Goal: Entertainment & Leisure: Consume media (video, audio)

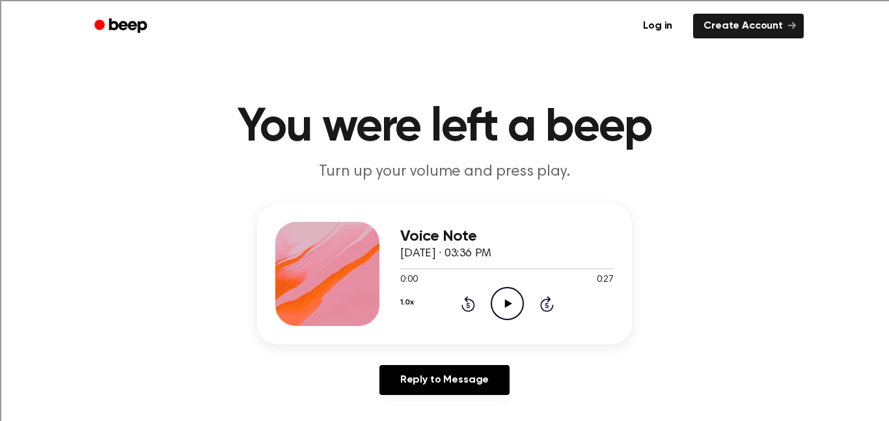
click at [504, 299] on icon "Play Audio" at bounding box center [507, 303] width 33 height 33
click at [507, 309] on icon "Play Audio" at bounding box center [507, 303] width 33 height 33
click at [510, 311] on icon "Play Audio" at bounding box center [507, 303] width 33 height 33
click at [511, 309] on icon "Play Audio" at bounding box center [507, 303] width 33 height 33
click at [504, 298] on icon "Play Audio" at bounding box center [507, 303] width 33 height 33
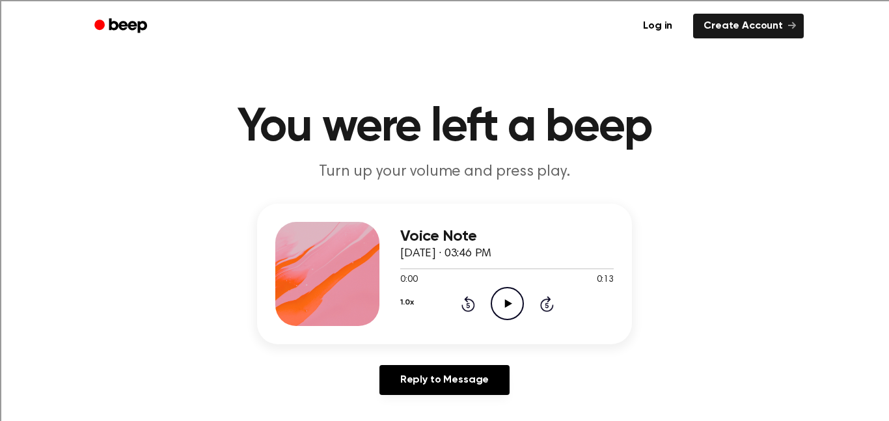
click at [510, 311] on icon "Play Audio" at bounding box center [507, 303] width 33 height 33
click at [506, 305] on icon at bounding box center [508, 303] width 7 height 8
click at [505, 305] on icon "Play Audio" at bounding box center [507, 303] width 33 height 33
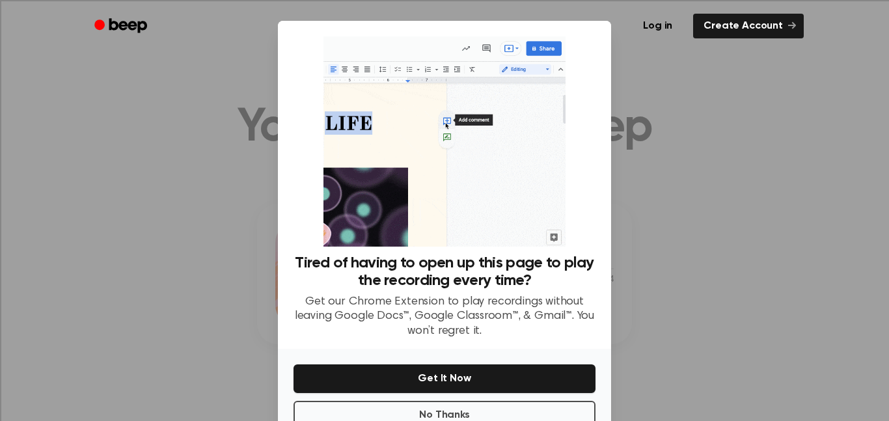
click at [619, 176] on div at bounding box center [444, 210] width 889 height 421
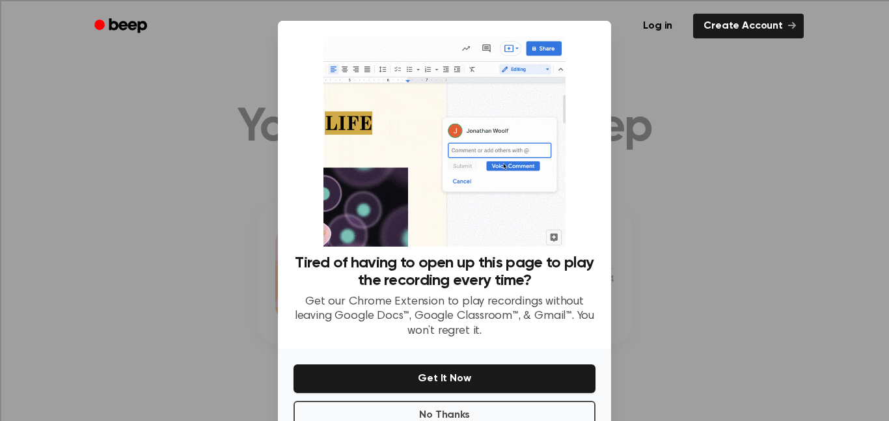
click at [653, 184] on div at bounding box center [444, 210] width 889 height 421
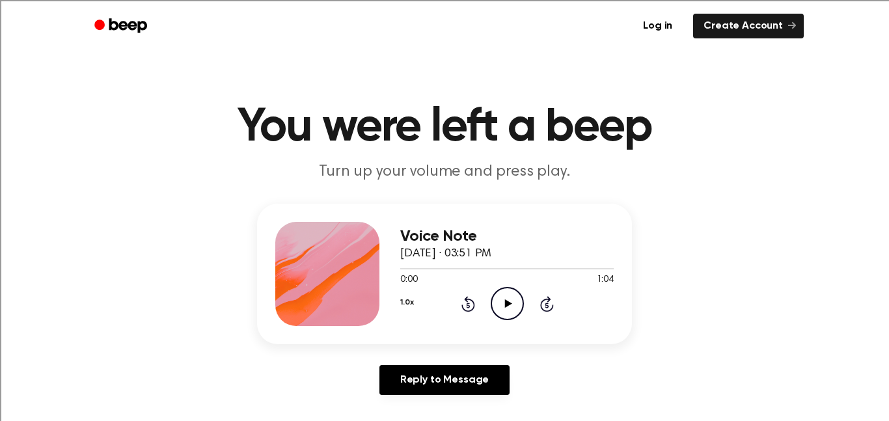
click at [508, 311] on icon "Play Audio" at bounding box center [507, 303] width 33 height 33
click at [505, 300] on icon "Play Audio" at bounding box center [507, 303] width 33 height 33
click at [505, 299] on icon "Play Audio" at bounding box center [507, 303] width 33 height 33
